Goal: Task Accomplishment & Management: Manage account settings

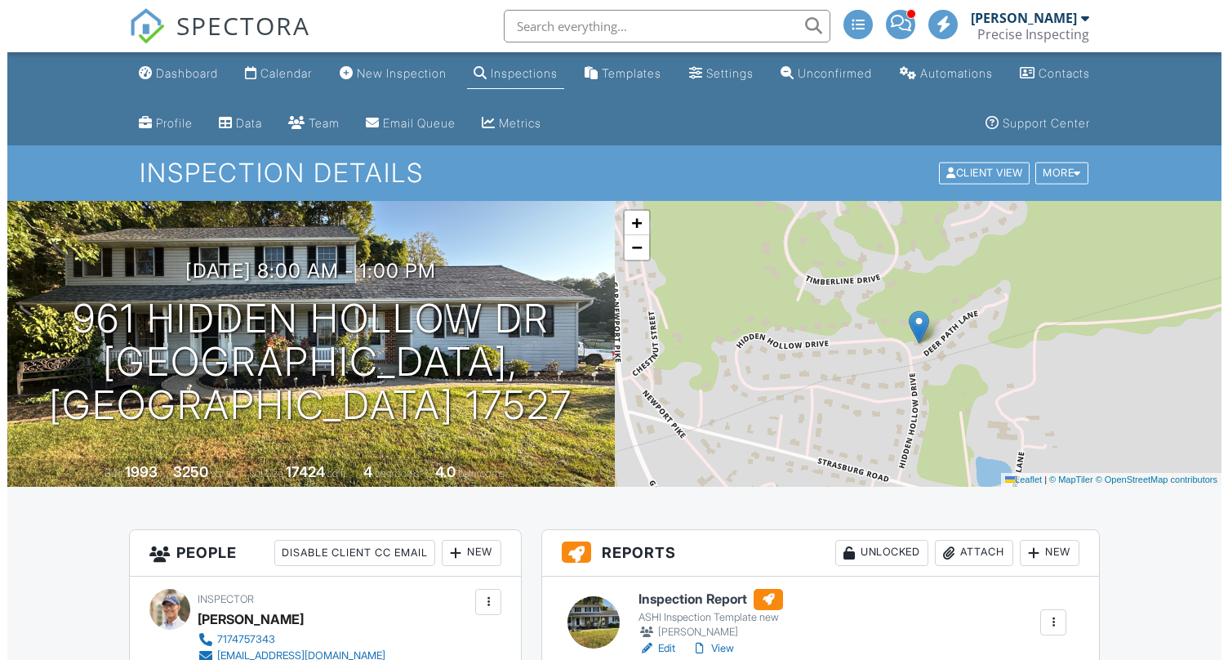
scroll to position [327, 0]
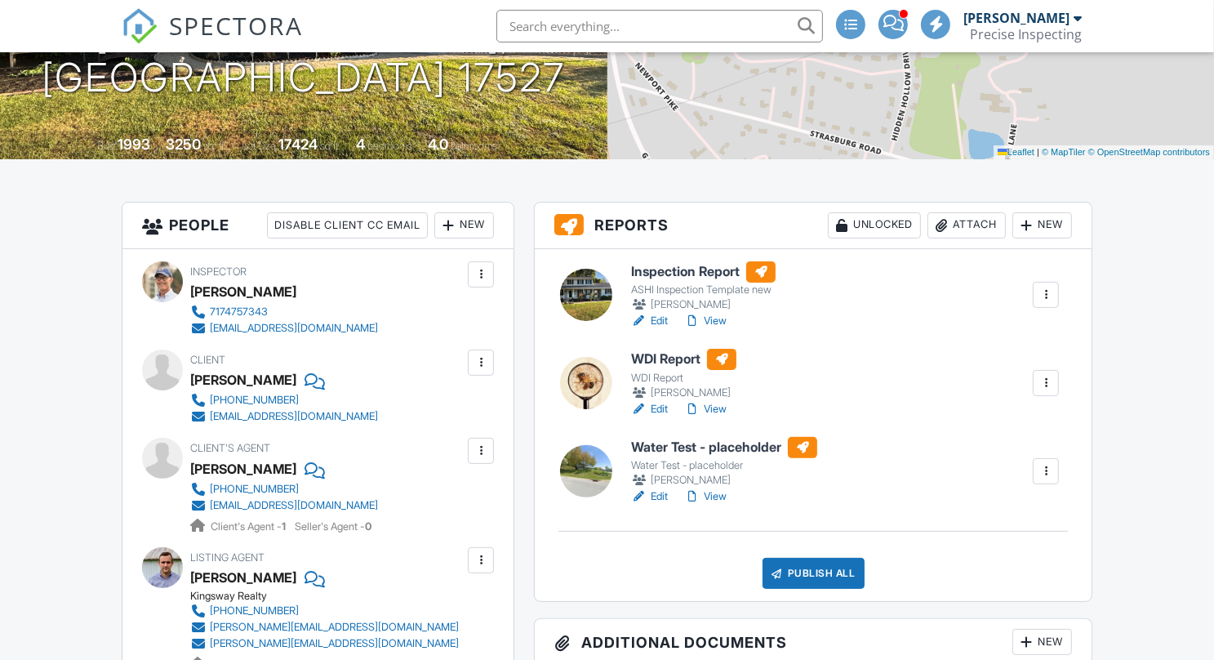
click at [812, 566] on div "Publish All" at bounding box center [814, 573] width 102 height 31
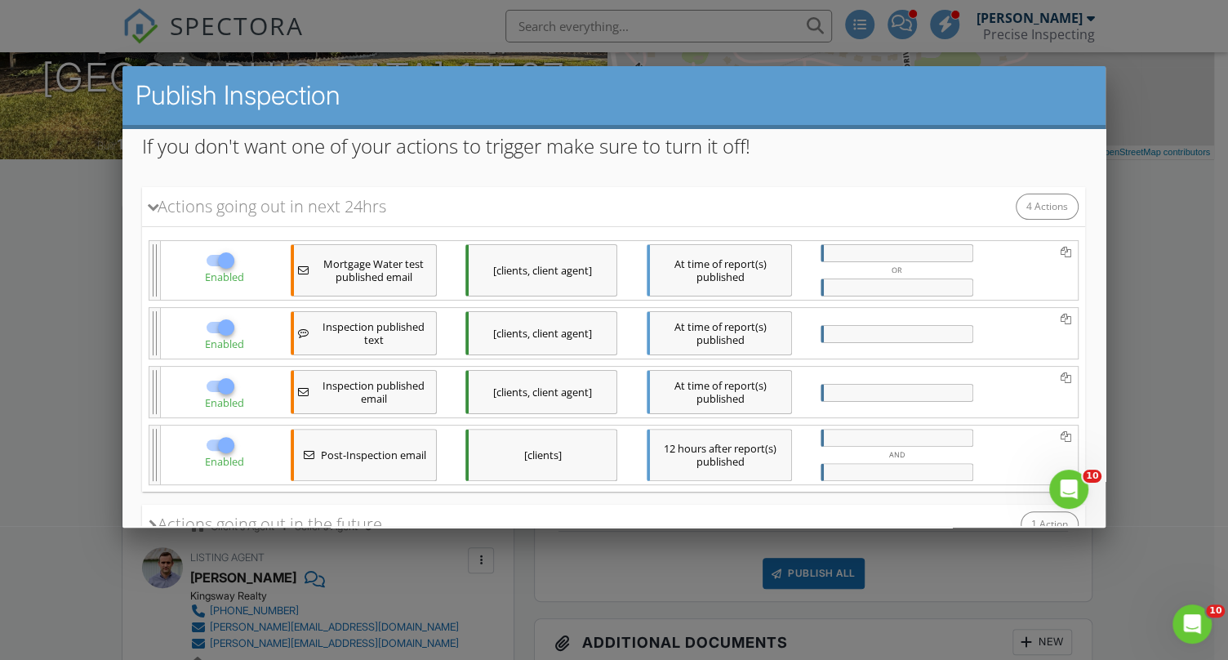
scroll to position [219, 0]
click at [212, 256] on div at bounding box center [226, 258] width 28 height 28
checkbox input "false"
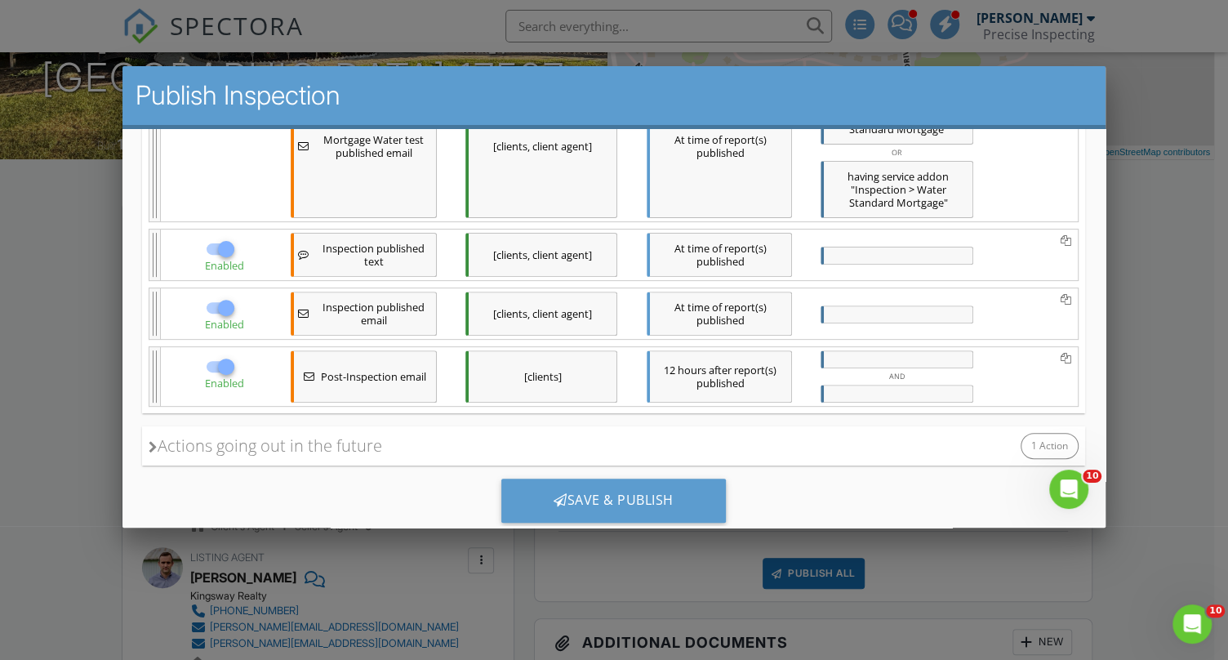
scroll to position [420, 0]
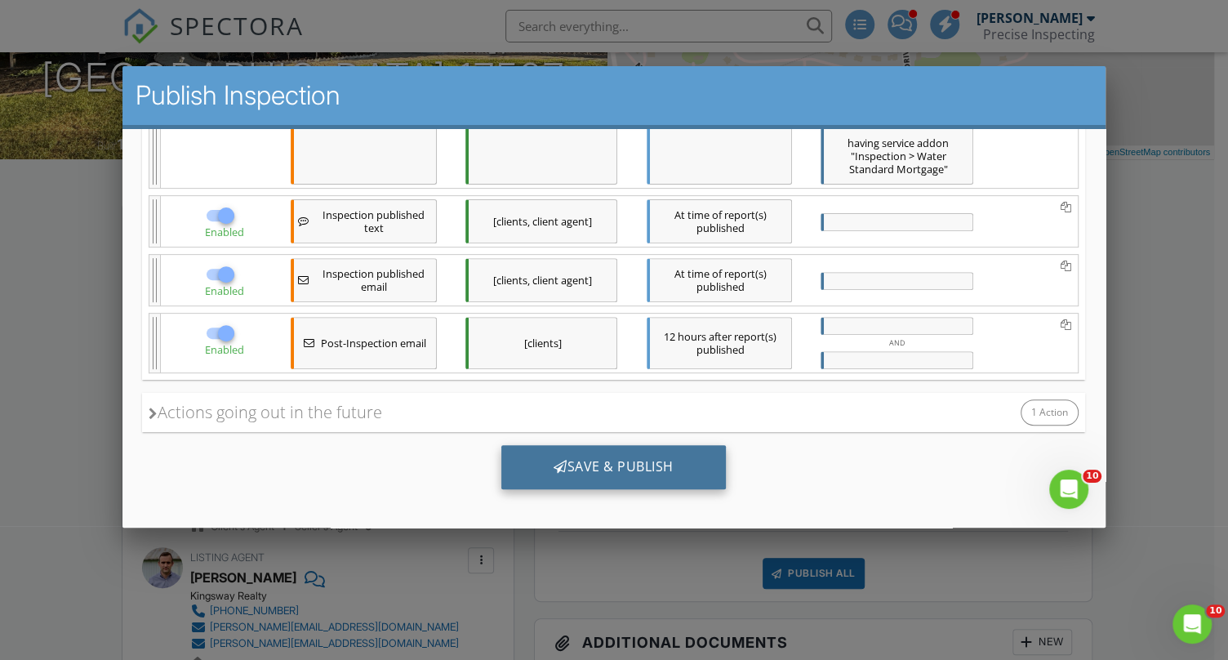
click at [612, 459] on div "Save & Publish" at bounding box center [613, 466] width 225 height 44
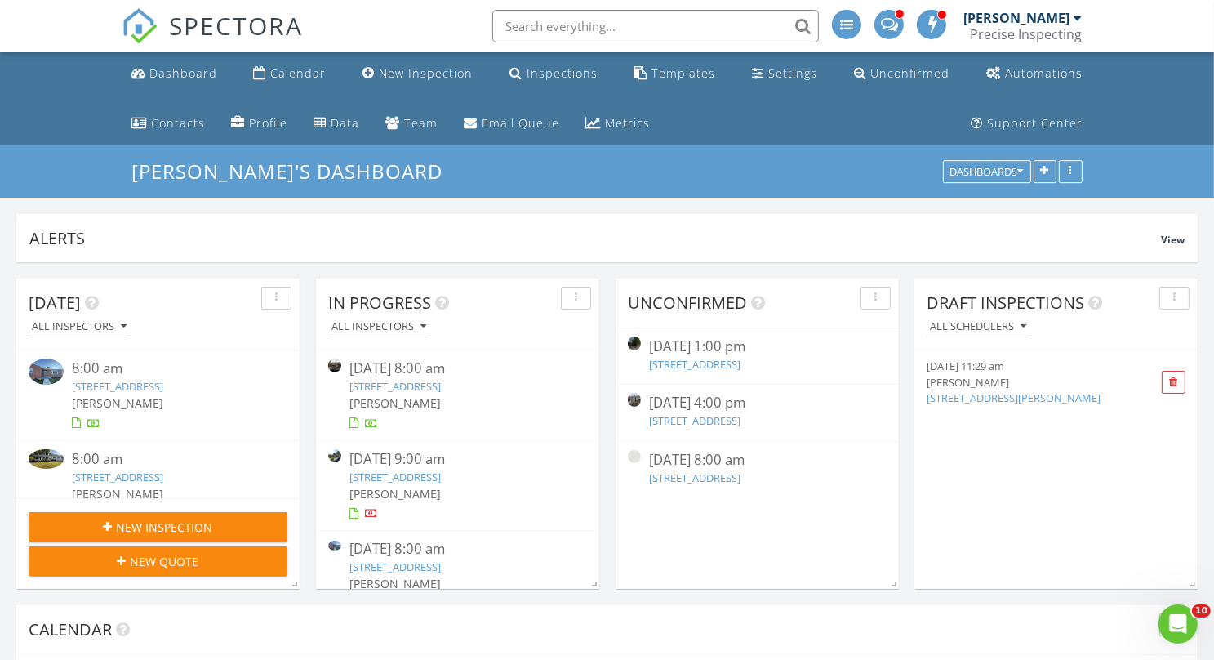
click at [163, 384] on link "[STREET_ADDRESS]" at bounding box center [117, 386] width 91 height 15
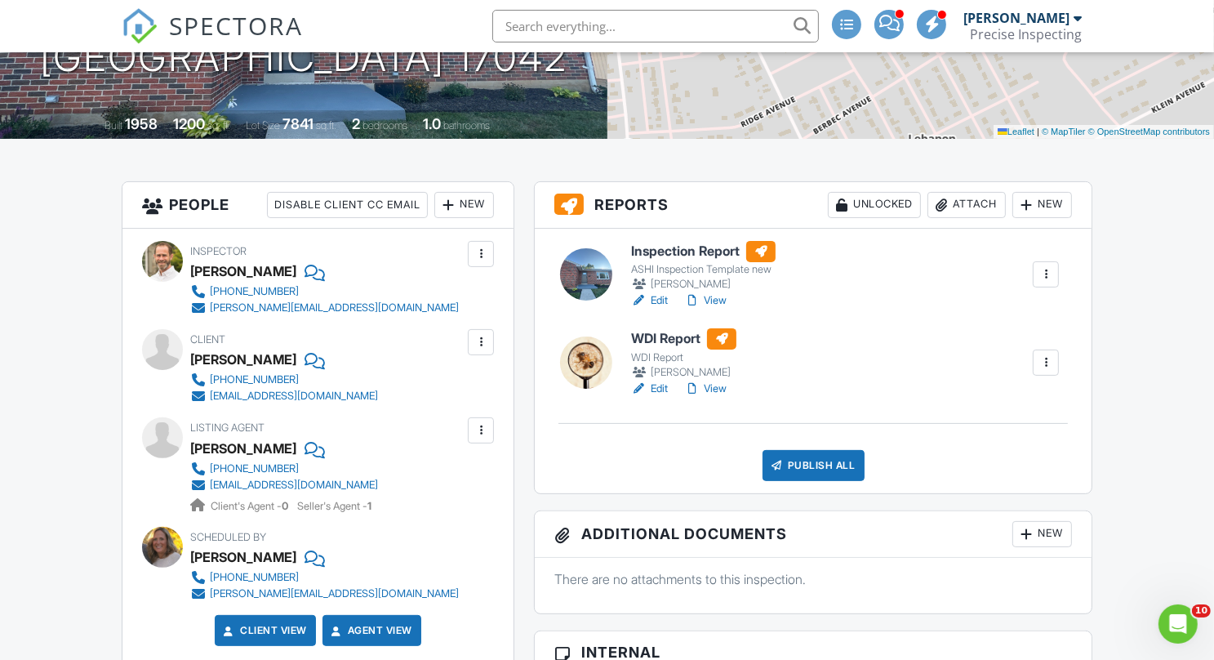
click at [723, 302] on link "View" at bounding box center [705, 300] width 42 height 16
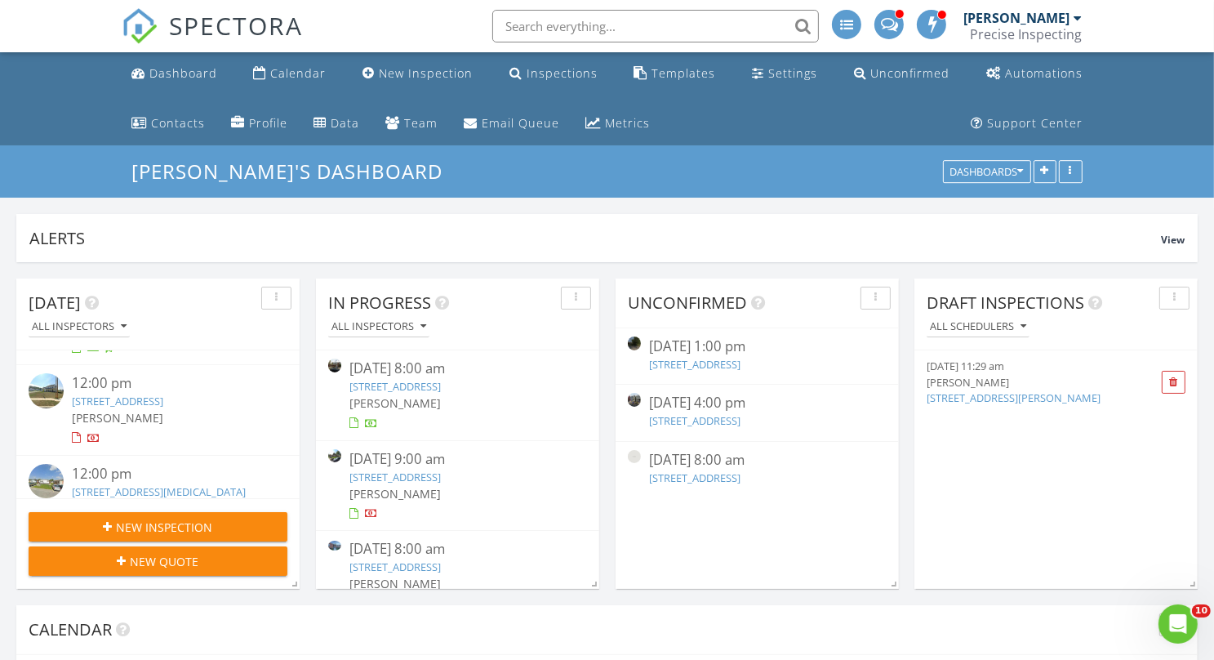
scroll to position [148, 0]
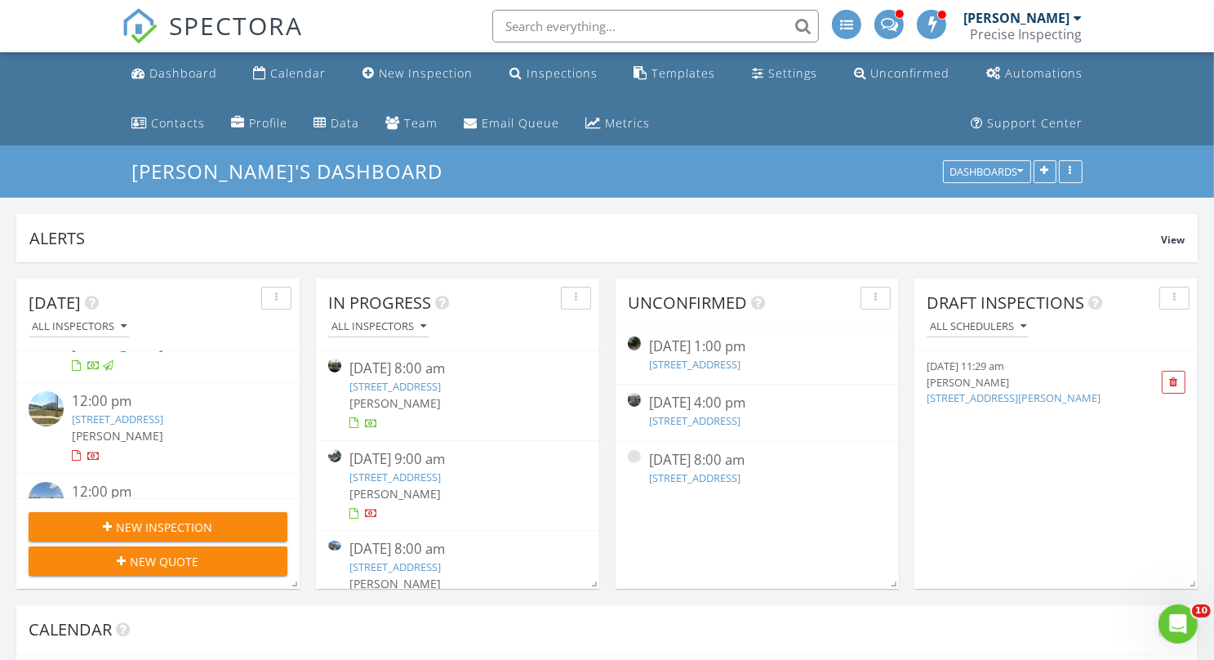
click at [159, 421] on link "9 Willow St, Lebanon, PA 17042" at bounding box center [117, 418] width 91 height 15
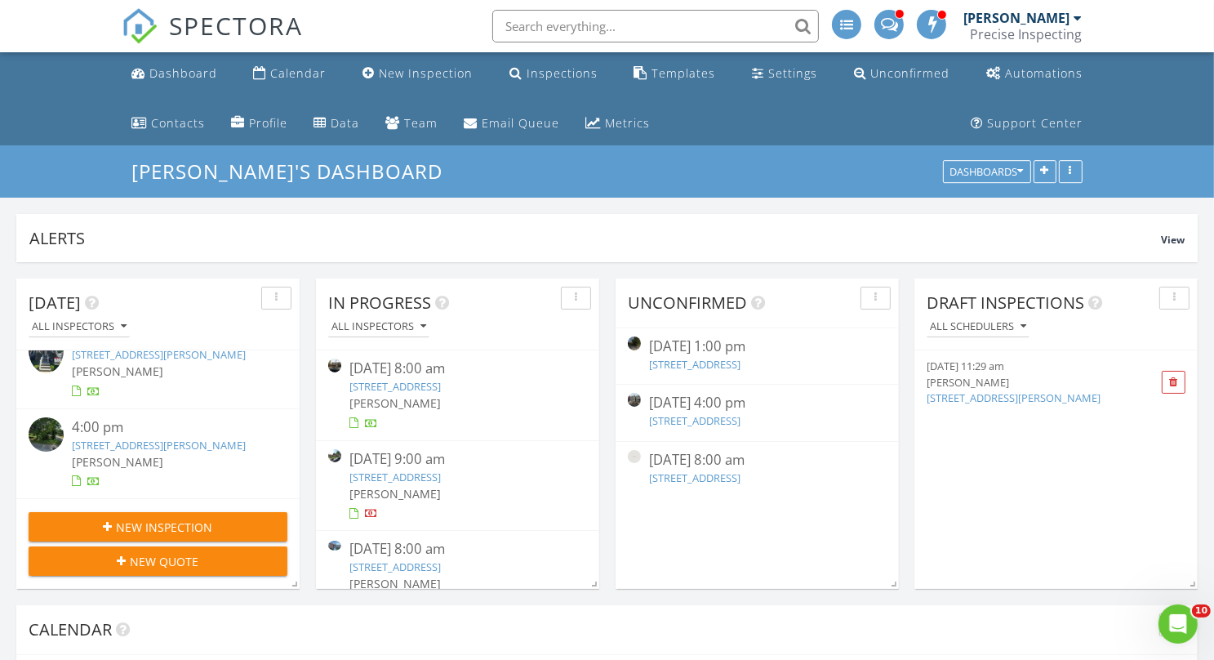
scroll to position [350, 0]
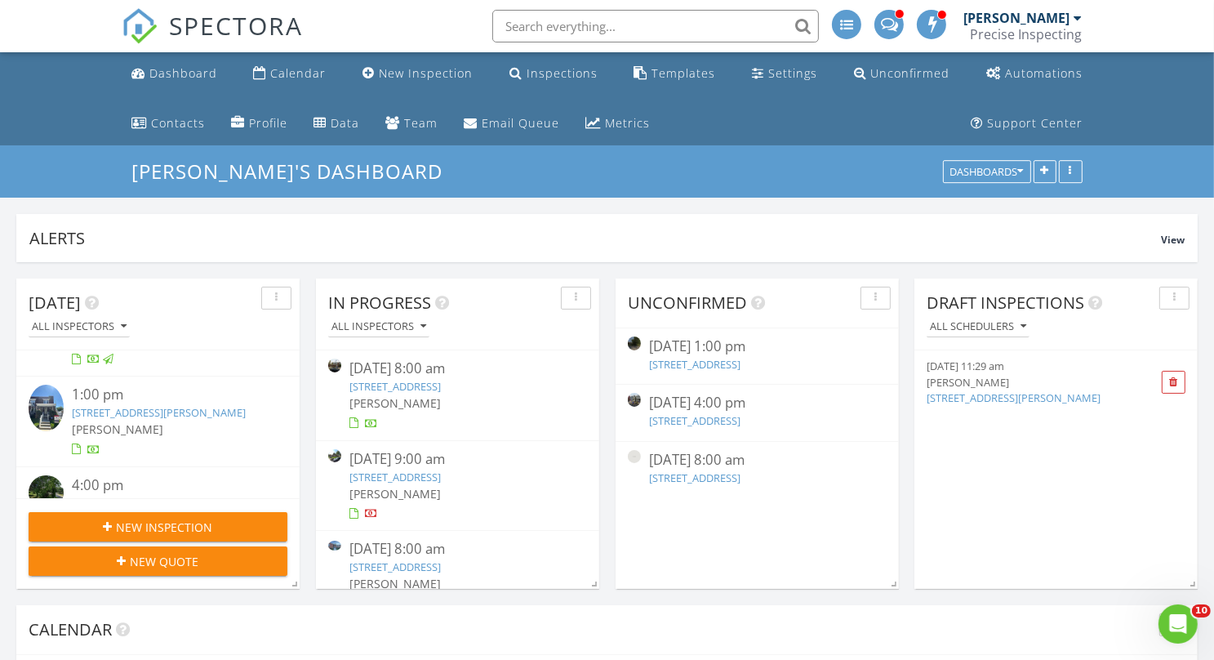
click at [171, 405] on link "520 Reynolds Ave, Lancaster, PA 17602" at bounding box center [159, 412] width 174 height 15
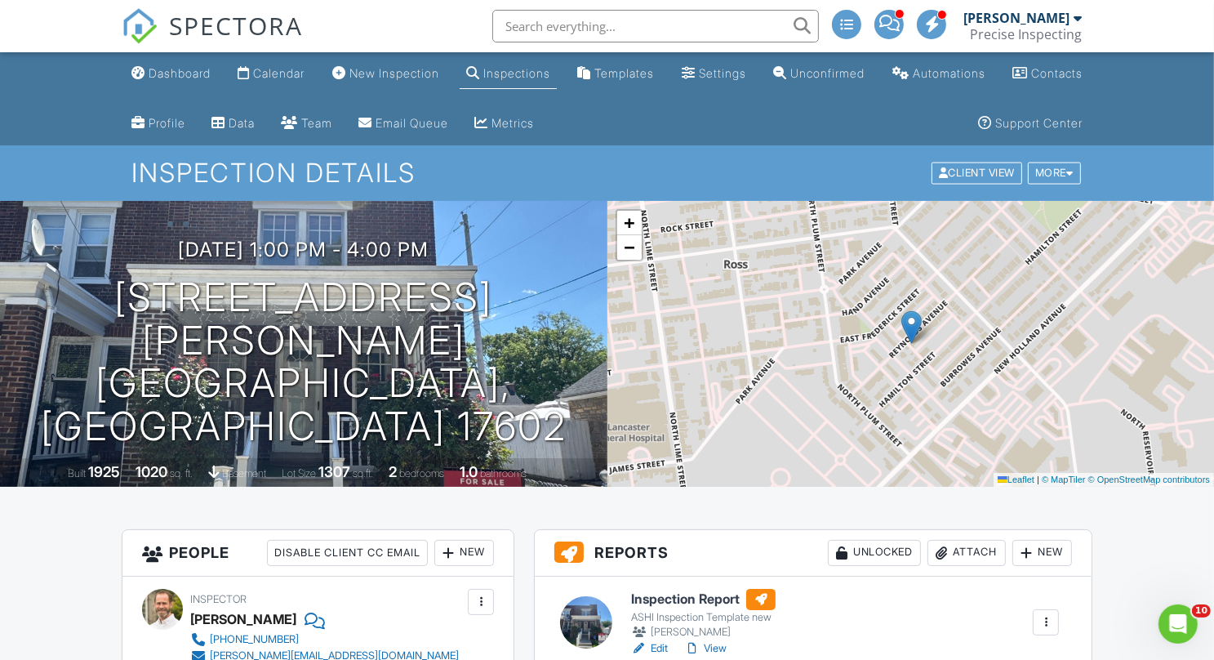
click at [719, 645] on link "View" at bounding box center [705, 648] width 42 height 16
